Goal: Find specific page/section: Find specific page/section

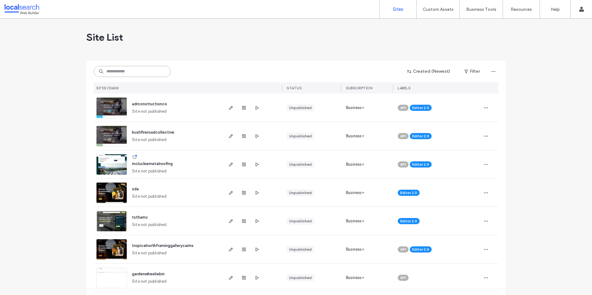
click at [118, 72] on input at bounding box center [132, 71] width 77 height 11
paste input "********"
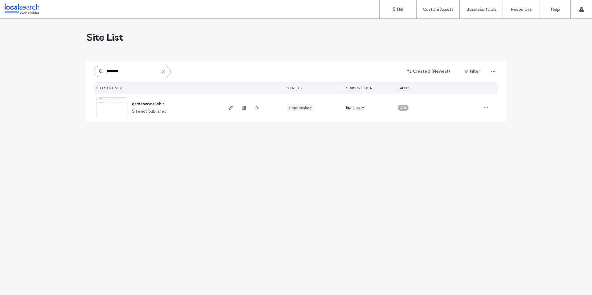
type input "********"
click at [152, 104] on span "gardenwheeliebin" at bounding box center [148, 104] width 33 height 5
